Goal: Register for event/course

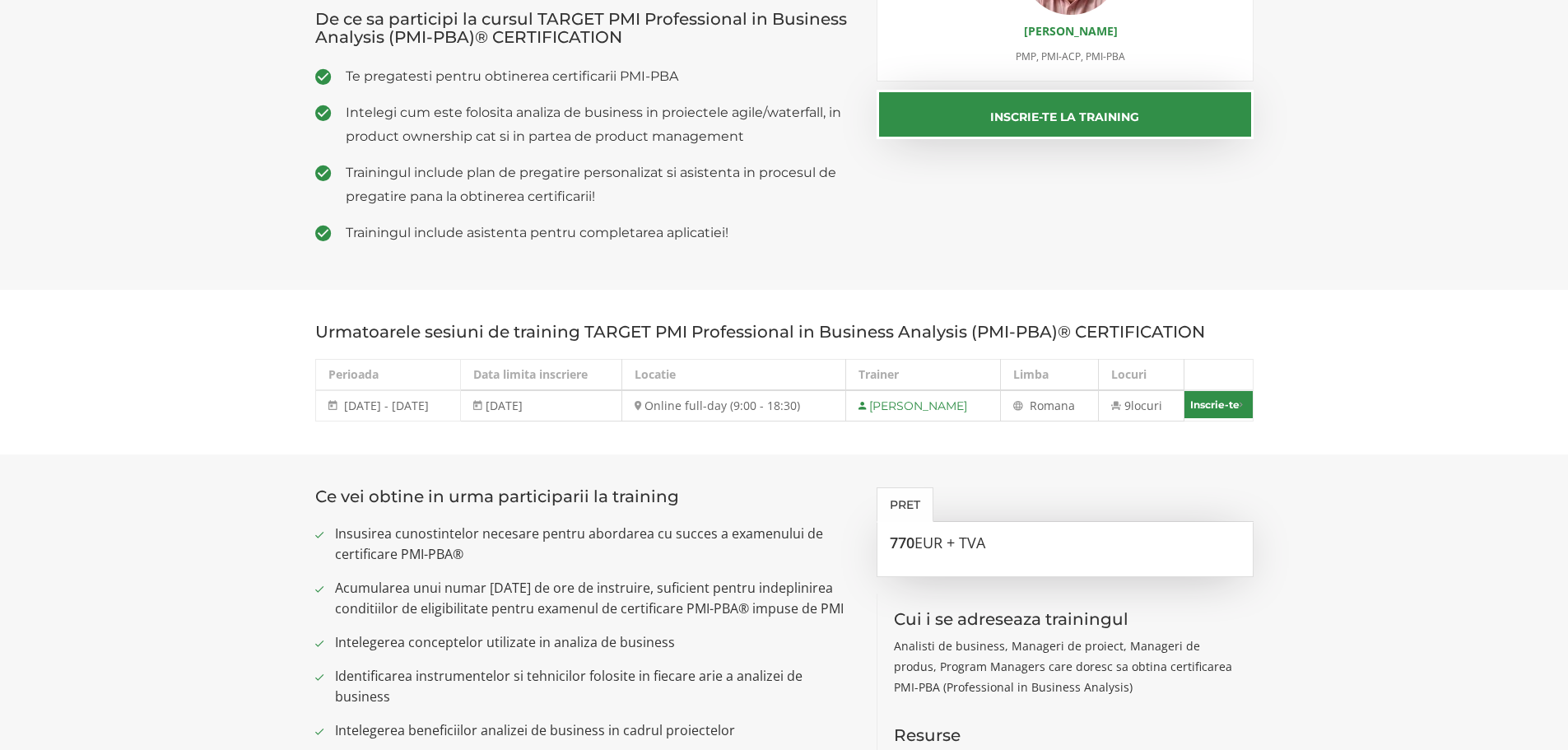
click at [1229, 409] on link "Inscrie-te" at bounding box center [1218, 404] width 67 height 27
select select "Online full-day (9:00 - 18:30) - [DATE] - [DATE]"
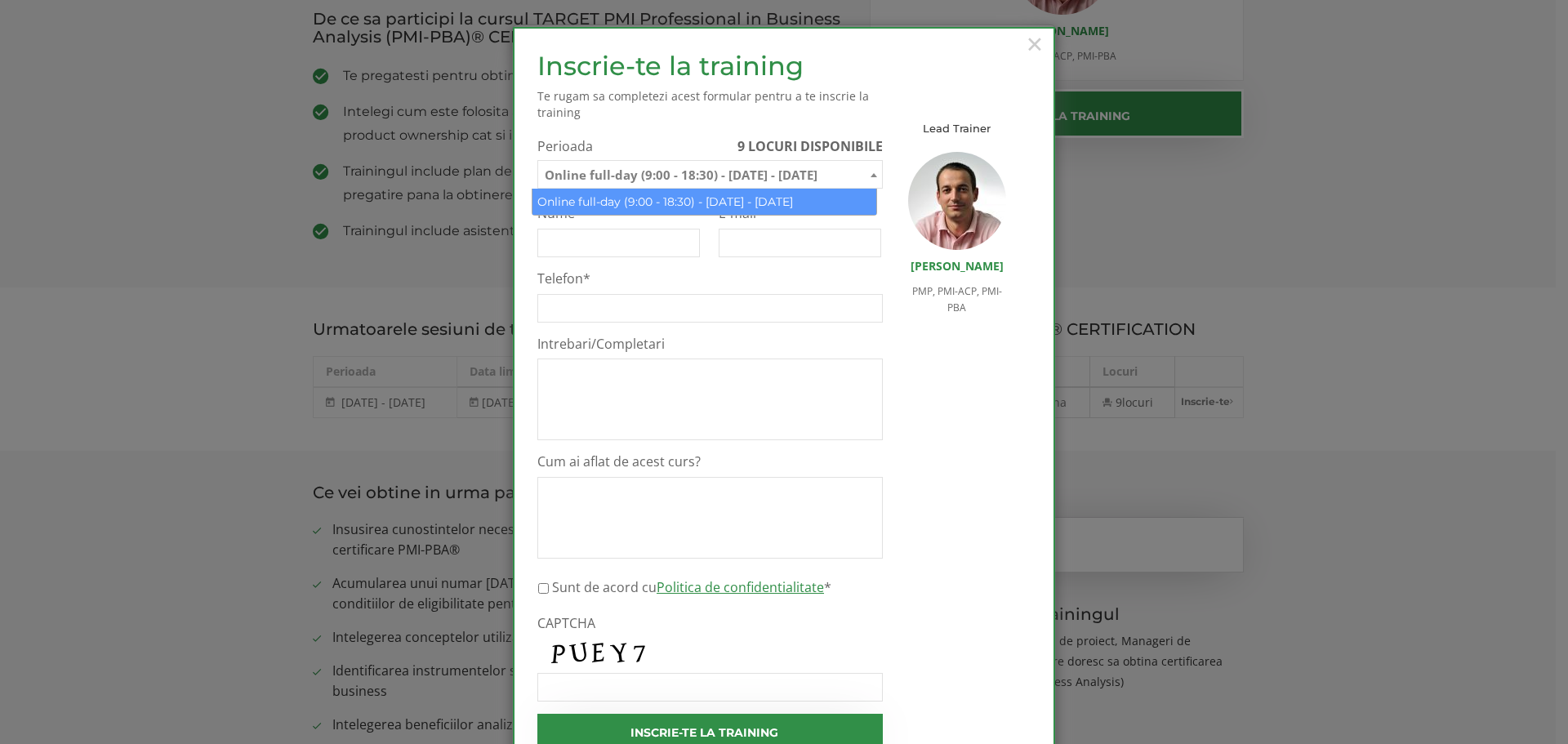
click at [774, 182] on span "Online full-day (9:00 - 18:30) - [DATE] - [DATE]" at bounding box center [710, 175] width 344 height 29
click at [792, 178] on span "Online full-day (9:00 - 18:30) - [DATE] - [DATE]" at bounding box center [710, 175] width 344 height 29
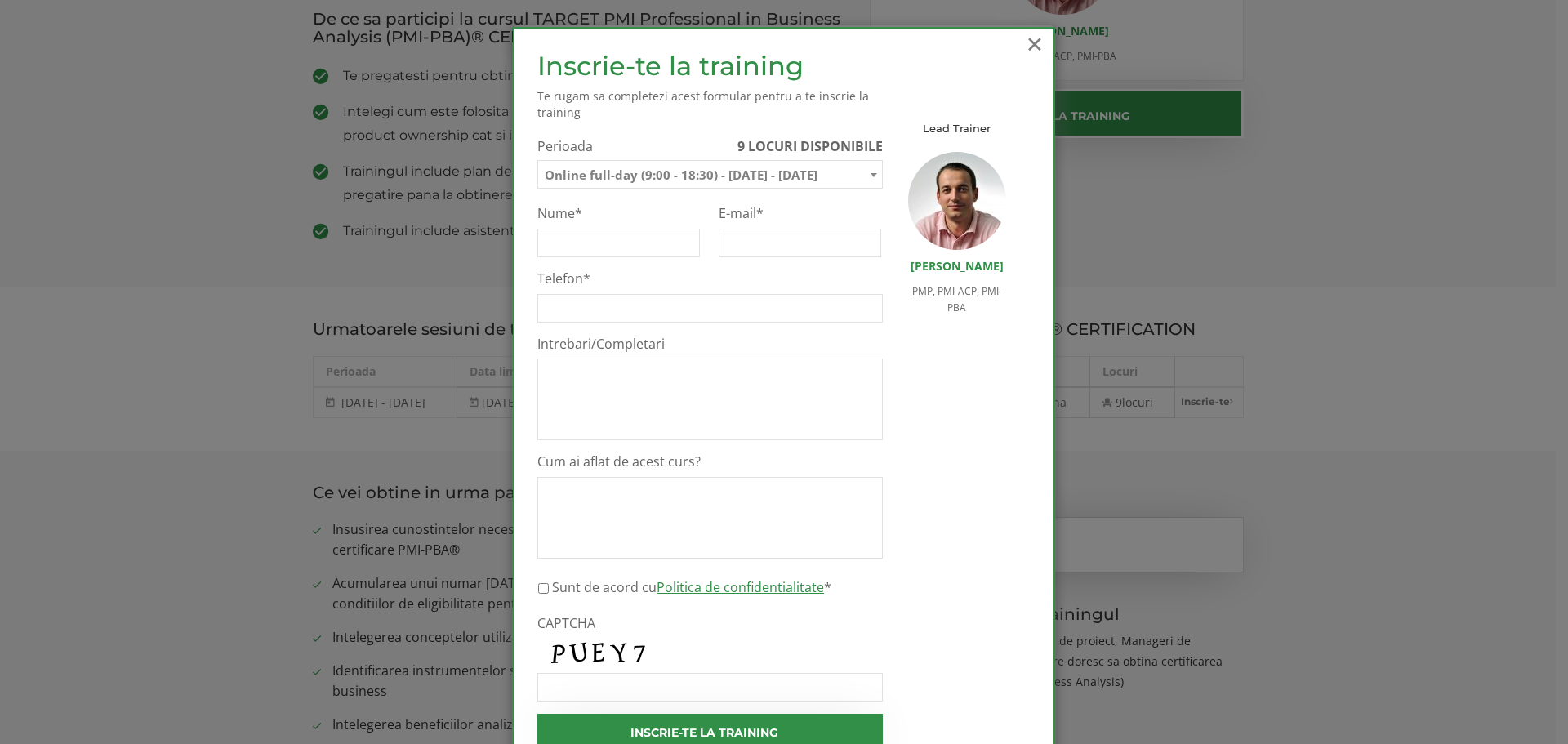
click at [1033, 46] on span "×" at bounding box center [1035, 44] width 22 height 45
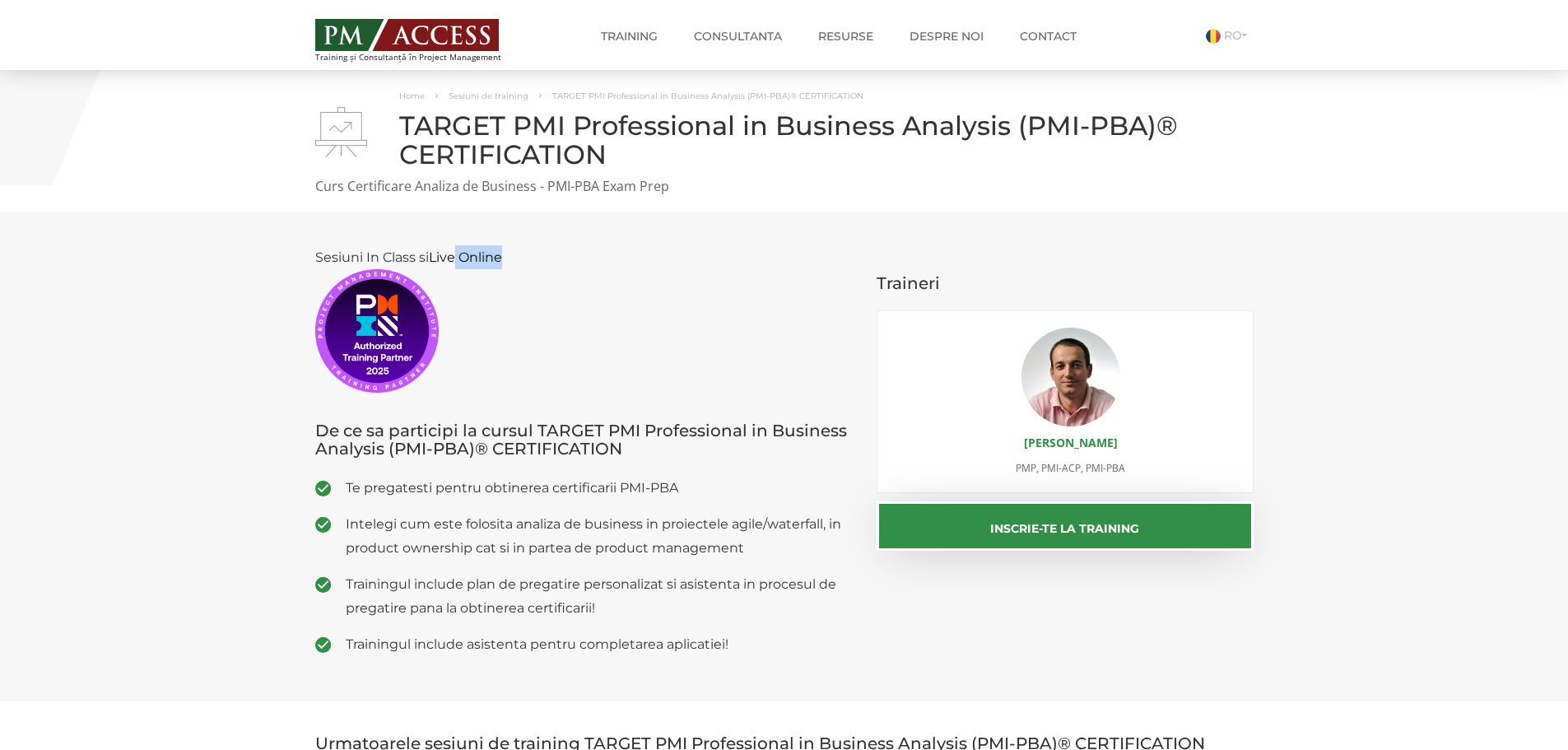
drag, startPoint x: 460, startPoint y: 261, endPoint x: 537, endPoint y: 268, distance: 77.3
click at [537, 268] on p "Sesiuni In Class si Live Online" at bounding box center [584, 319] width 537 height 148
drag, startPoint x: 438, startPoint y: 254, endPoint x: 506, endPoint y: 261, distance: 68.4
click at [506, 261] on p "Sesiuni In Class si Live Online" at bounding box center [584, 319] width 537 height 148
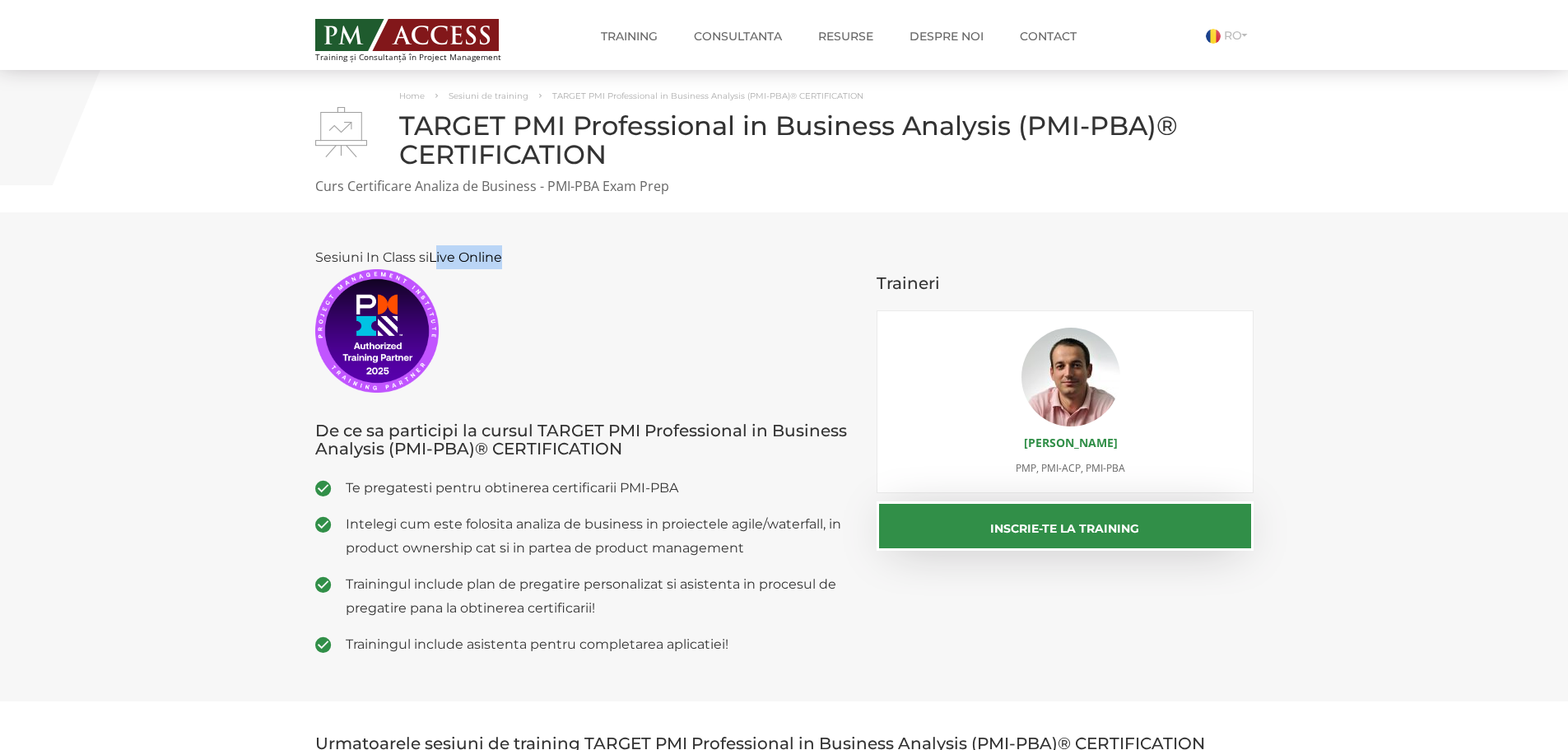
scroll to position [411, 0]
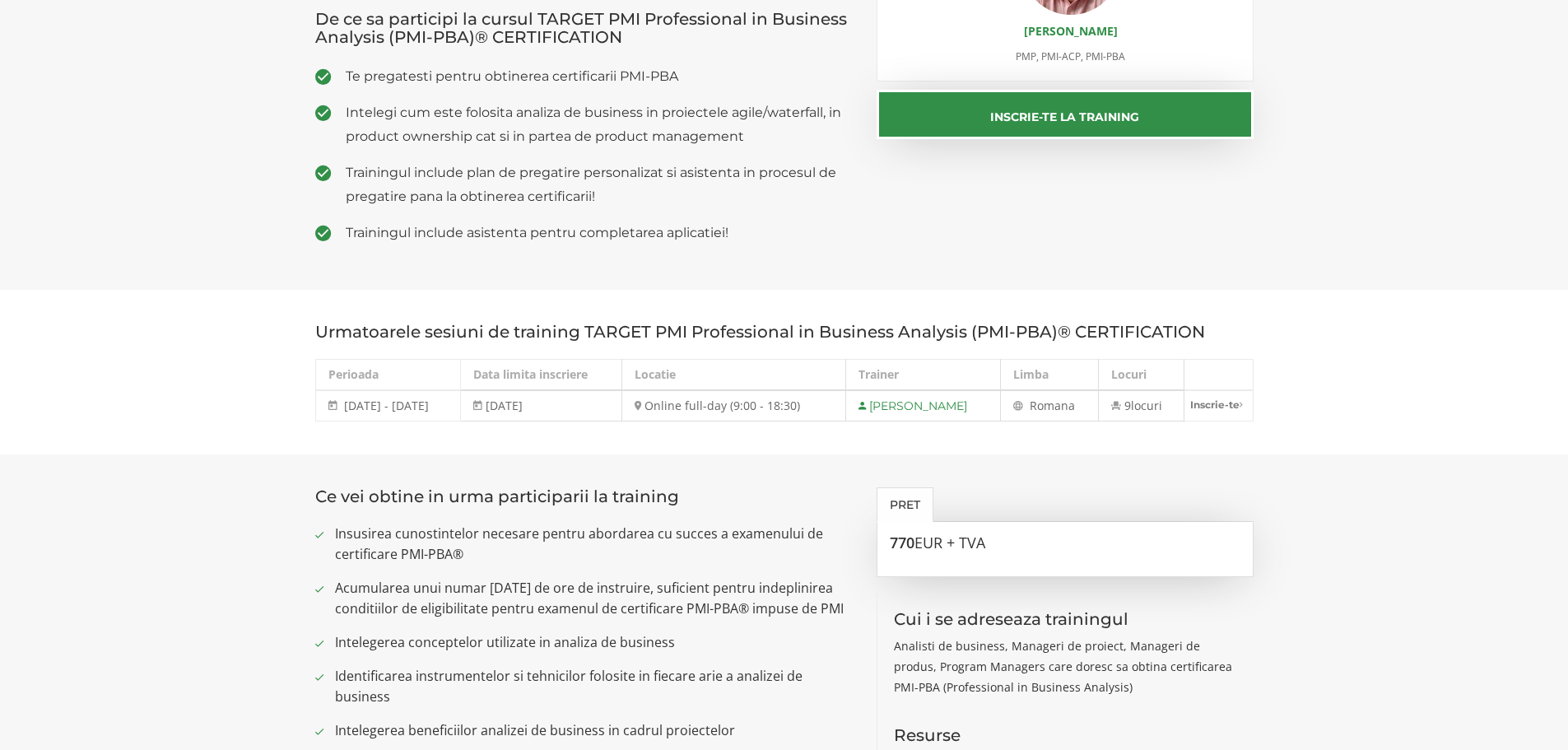
click at [506, 261] on section "Sesiuni In Class si Live Online De ce sa participi la cursul TARGET PMI Profess…" at bounding box center [784, 45] width 1568 height 488
